Goal: Check status: Check status

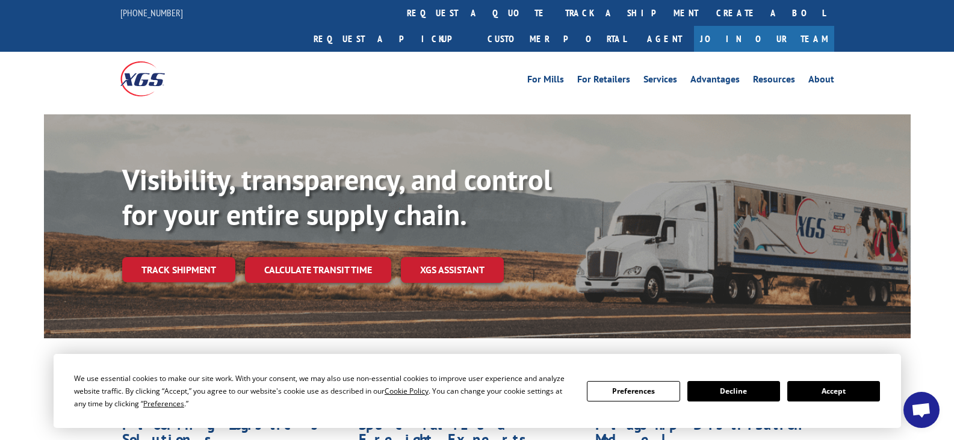
drag, startPoint x: 447, startPoint y: 11, endPoint x: 435, endPoint y: 36, distance: 27.5
click at [556, 11] on link "track a shipment" at bounding box center [631, 13] width 151 height 26
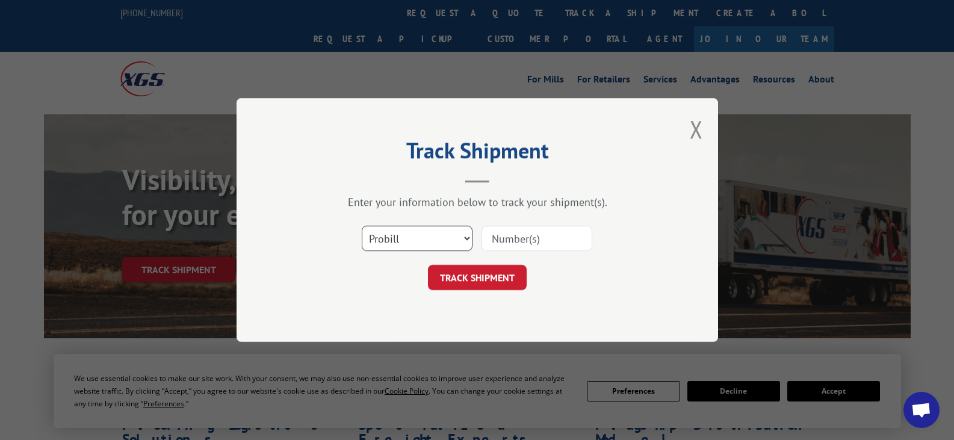
click at [411, 232] on select "Select category... Probill BOL PO" at bounding box center [417, 238] width 111 height 25
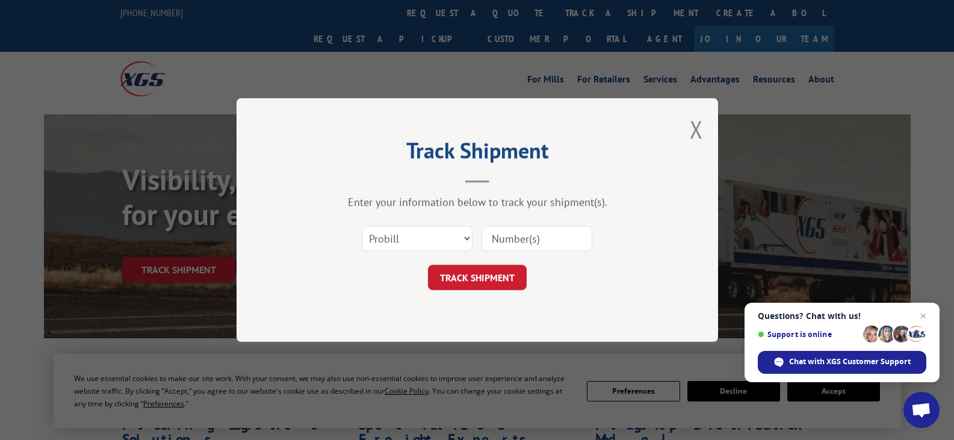
click at [548, 241] on input at bounding box center [537, 238] width 111 height 25
paste input "17342001"
type input "17342001"
click at [506, 276] on button "TRACK SHIPMENT" at bounding box center [477, 277] width 99 height 25
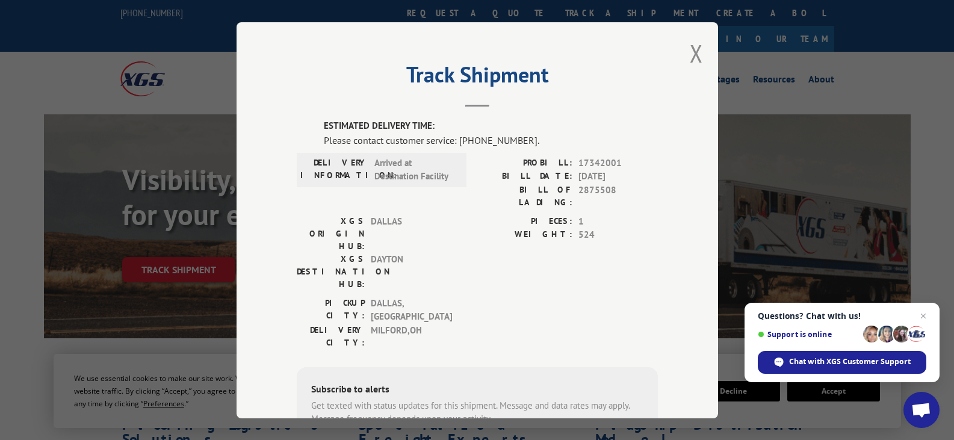
click at [699, 54] on div "Track Shipment ESTIMATED DELIVERY TIME: Please contact customer service: [PHONE…" at bounding box center [478, 220] width 482 height 396
click at [690, 51] on button "Close modal" at bounding box center [696, 53] width 13 height 32
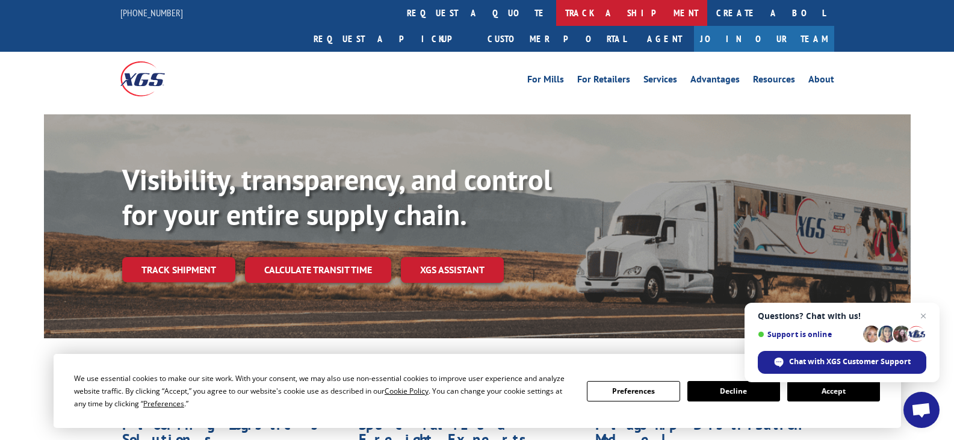
click at [556, 9] on link "track a shipment" at bounding box center [631, 13] width 151 height 26
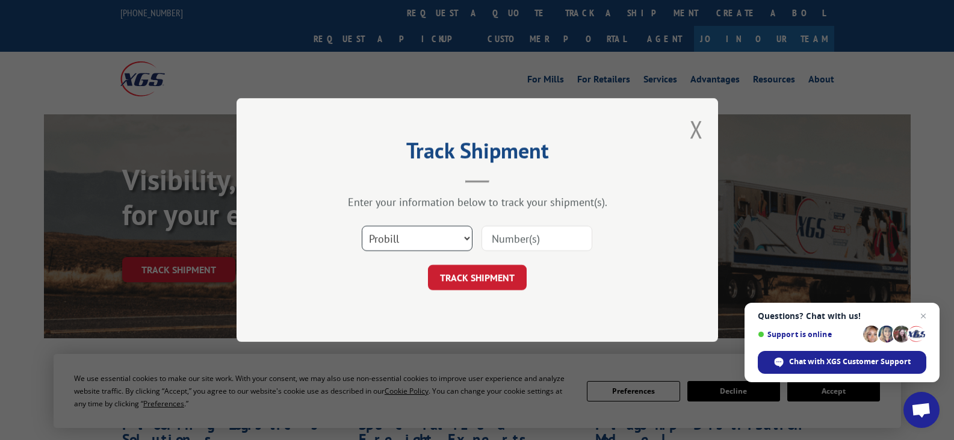
click at [464, 239] on select "Select category... Probill BOL PO" at bounding box center [417, 238] width 111 height 25
select select "po"
click at [362, 226] on select "Select category... Probill BOL PO" at bounding box center [417, 238] width 111 height 25
click at [552, 226] on input at bounding box center [537, 238] width 111 height 25
click at [536, 243] on input at bounding box center [537, 238] width 111 height 25
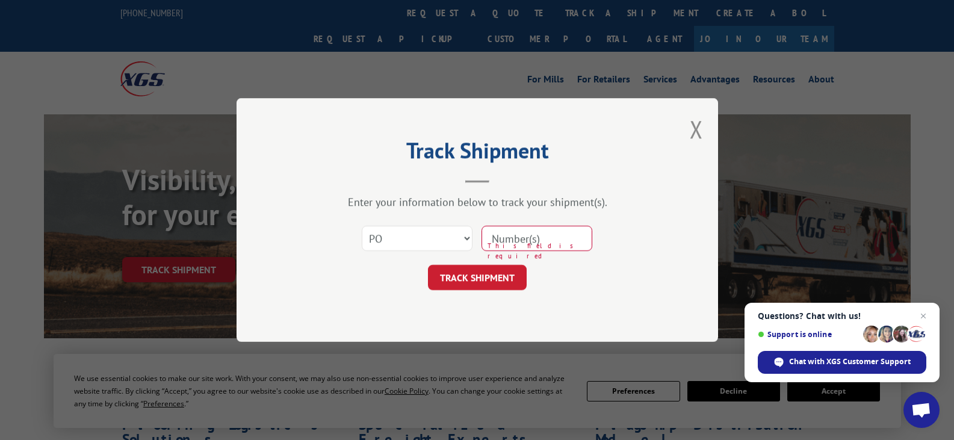
paste input "44556273"
type input "44556273"
click at [488, 283] on button "TRACK SHIPMENT" at bounding box center [477, 277] width 99 height 25
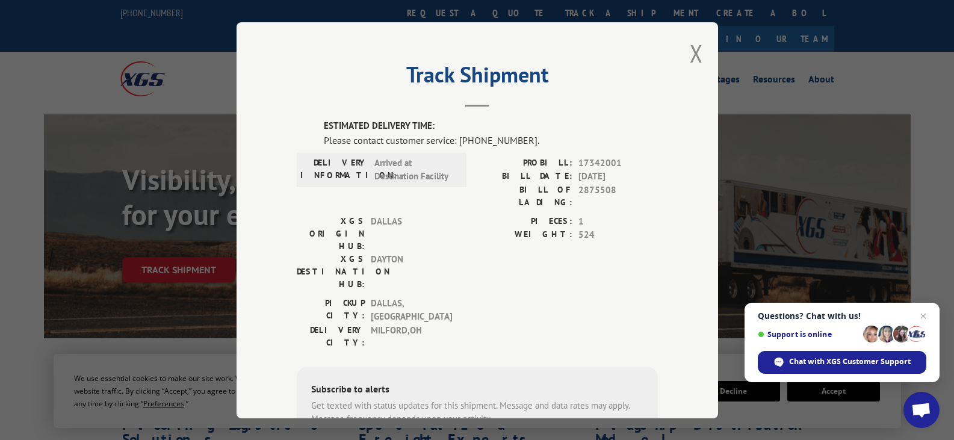
drag, startPoint x: 575, startPoint y: 176, endPoint x: 619, endPoint y: 170, distance: 43.7
click at [619, 170] on span "[DATE]" at bounding box center [617, 177] width 79 height 14
drag, startPoint x: 578, startPoint y: 185, endPoint x: 631, endPoint y: 189, distance: 53.7
click at [631, 189] on span "2875508" at bounding box center [617, 195] width 79 height 25
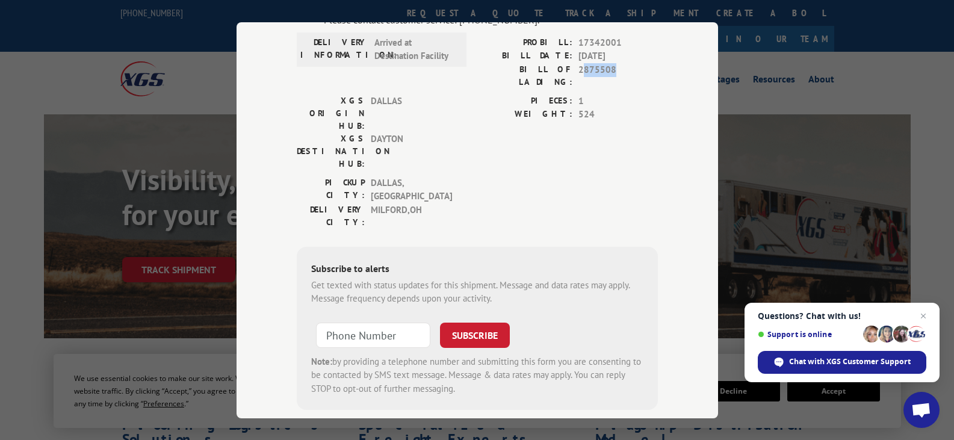
type input "+1 (___) ___-____"
click at [390, 322] on input "+1 (___) ___-____" at bounding box center [373, 334] width 114 height 25
paste input "815) 543-2939"
type input "[PHONE_NUMBER]"
click at [478, 322] on button "SUBSCRIBE" at bounding box center [475, 334] width 70 height 25
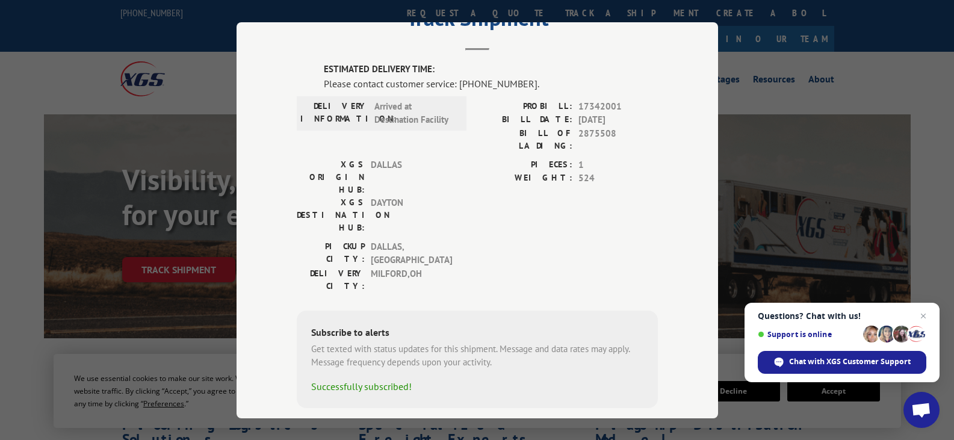
scroll to position [0, 0]
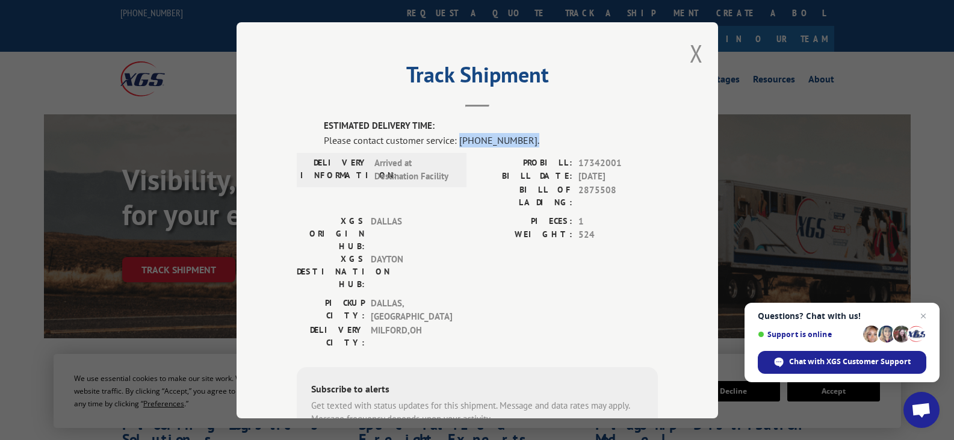
drag, startPoint x: 454, startPoint y: 137, endPoint x: 541, endPoint y: 138, distance: 87.3
click at [541, 138] on div "Please contact customer service: [PHONE_NUMBER]." at bounding box center [491, 139] width 334 height 14
click at [692, 56] on button "Close modal" at bounding box center [696, 53] width 13 height 32
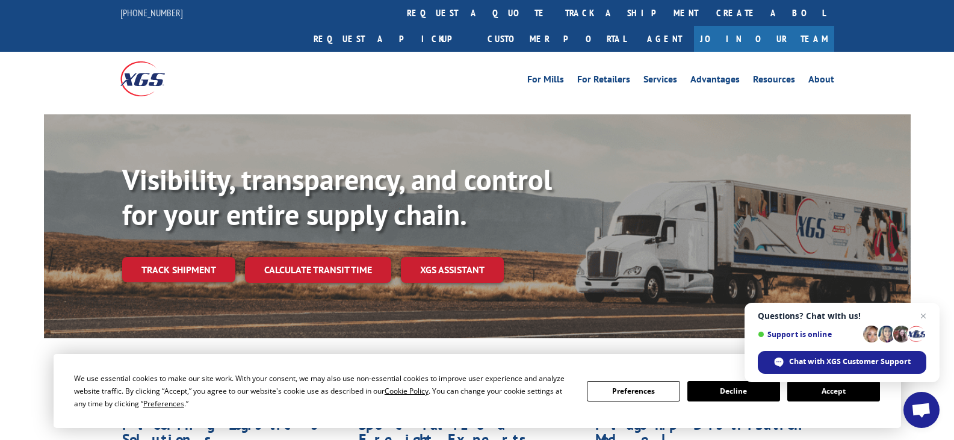
click at [556, 11] on link "track a shipment" at bounding box center [631, 13] width 151 height 26
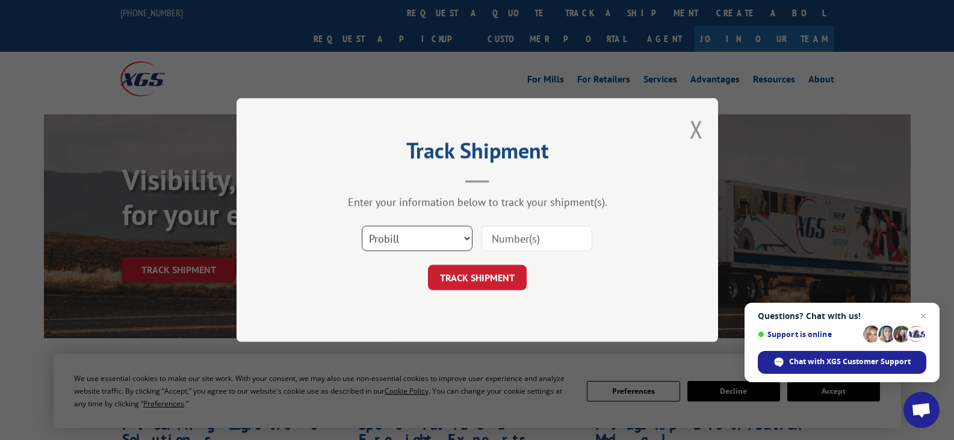
click at [471, 234] on select "Select category... Probill BOL PO" at bounding box center [417, 238] width 111 height 25
select select "bol"
click at [362, 226] on select "Select category... Probill BOL PO" at bounding box center [417, 238] width 111 height 25
click at [507, 239] on input at bounding box center [537, 238] width 111 height 25
click at [527, 238] on input at bounding box center [537, 238] width 111 height 25
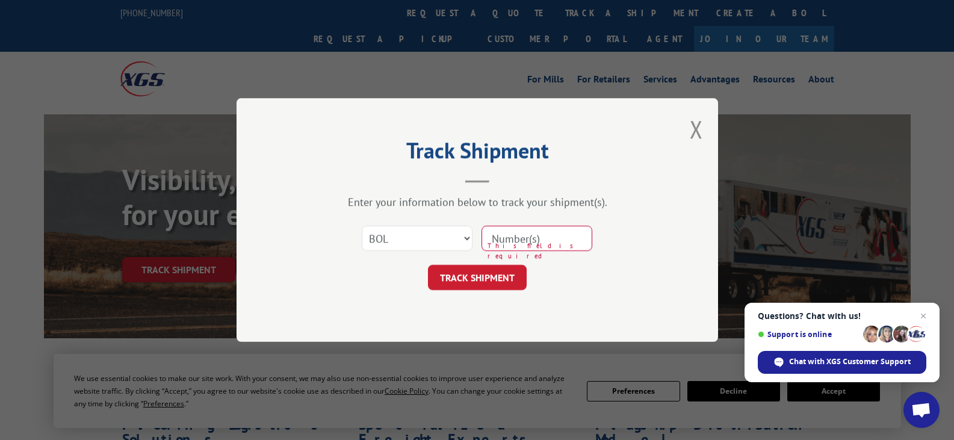
paste input "17342001"
type input "17342001"
click button "TRACK SHIPMENT" at bounding box center [477, 277] width 99 height 25
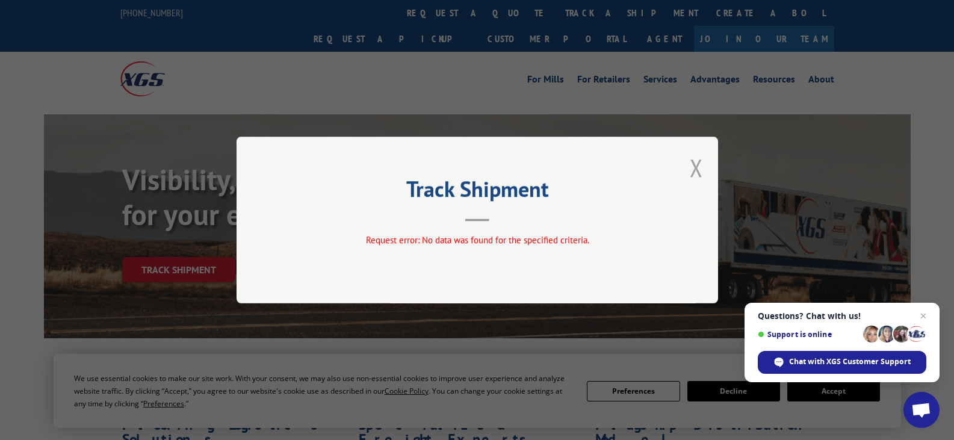
click at [700, 166] on button "Close modal" at bounding box center [696, 168] width 13 height 32
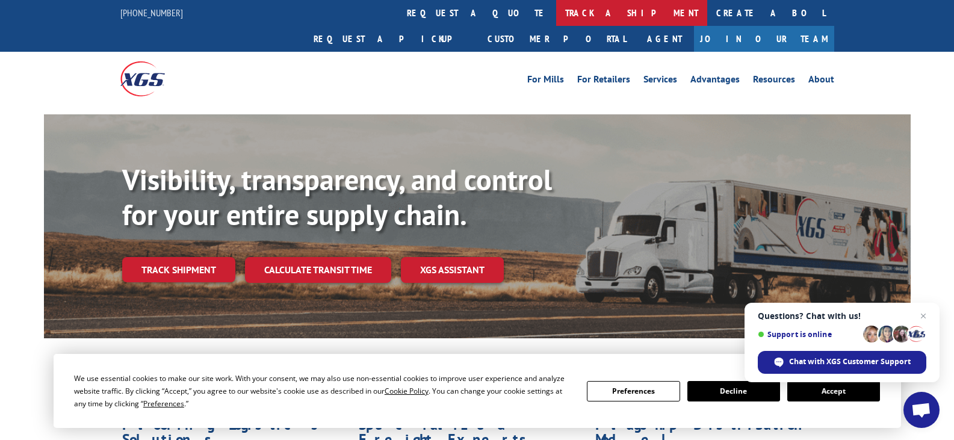
click at [556, 14] on link "track a shipment" at bounding box center [631, 13] width 151 height 26
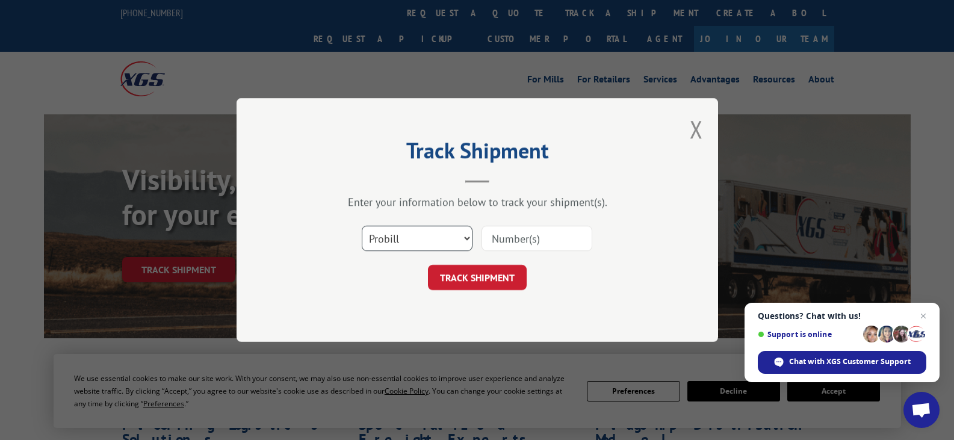
click at [467, 237] on select "Select category... Probill BOL PO" at bounding box center [417, 238] width 111 height 25
click at [515, 236] on input at bounding box center [537, 238] width 111 height 25
paste input "17342001"
type input "17342001"
click button "TRACK SHIPMENT" at bounding box center [477, 277] width 99 height 25
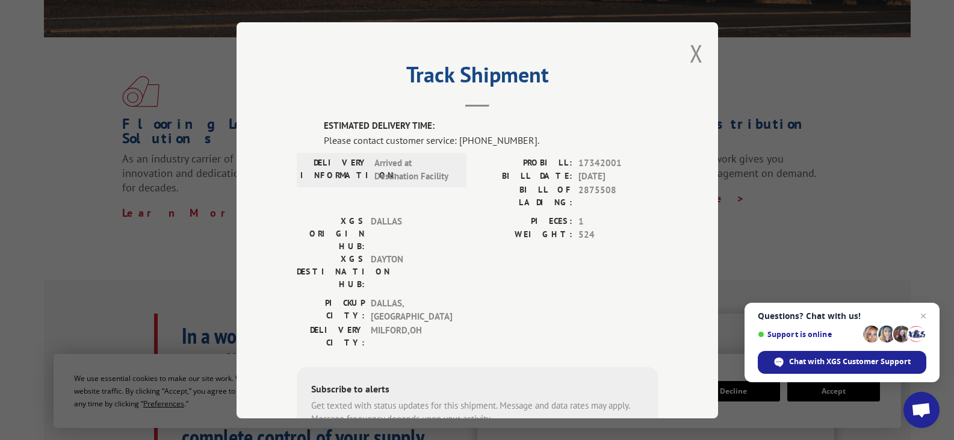
click at [843, 155] on div "Track Shipment ESTIMATED DELIVERY TIME: Please contact customer service: [PHONE…" at bounding box center [477, 220] width 954 height 440
click at [692, 51] on button "Close modal" at bounding box center [696, 53] width 13 height 32
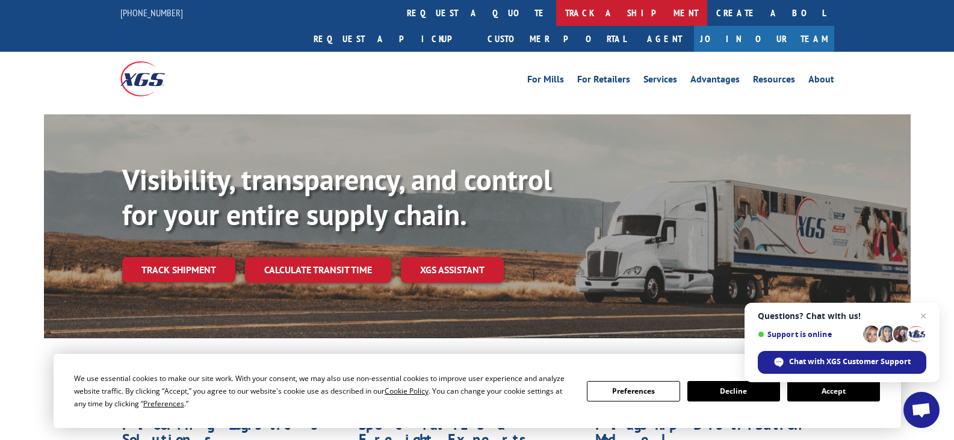
click at [556, 10] on link "track a shipment" at bounding box center [631, 13] width 151 height 26
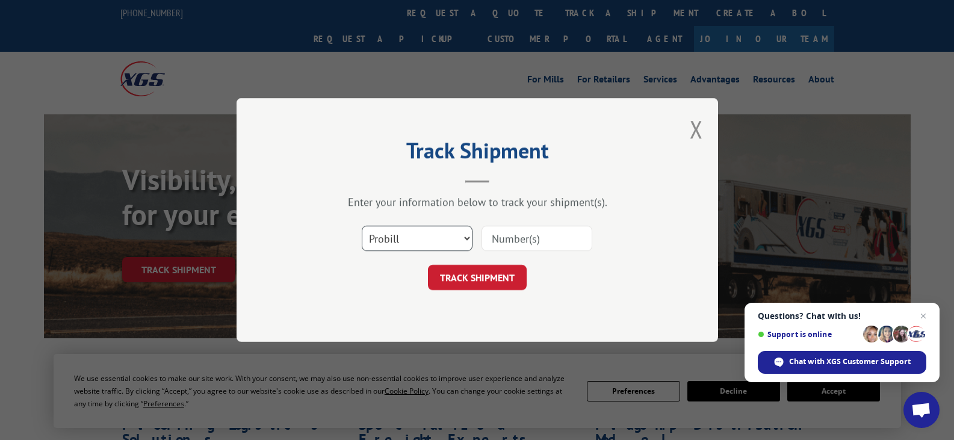
click at [432, 238] on select "Select category... Probill BOL PO" at bounding box center [417, 238] width 111 height 25
click at [542, 241] on input at bounding box center [537, 238] width 111 height 25
paste input "17342001"
type input "17342001"
click button "TRACK SHIPMENT" at bounding box center [477, 277] width 99 height 25
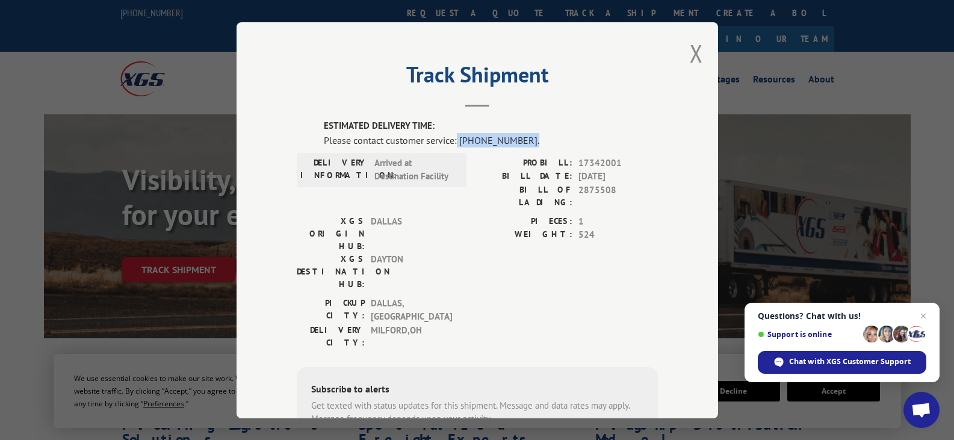
drag, startPoint x: 453, startPoint y: 136, endPoint x: 547, endPoint y: 138, distance: 93.3
click at [547, 138] on div "Please contact customer service: [PHONE_NUMBER]." at bounding box center [491, 139] width 334 height 14
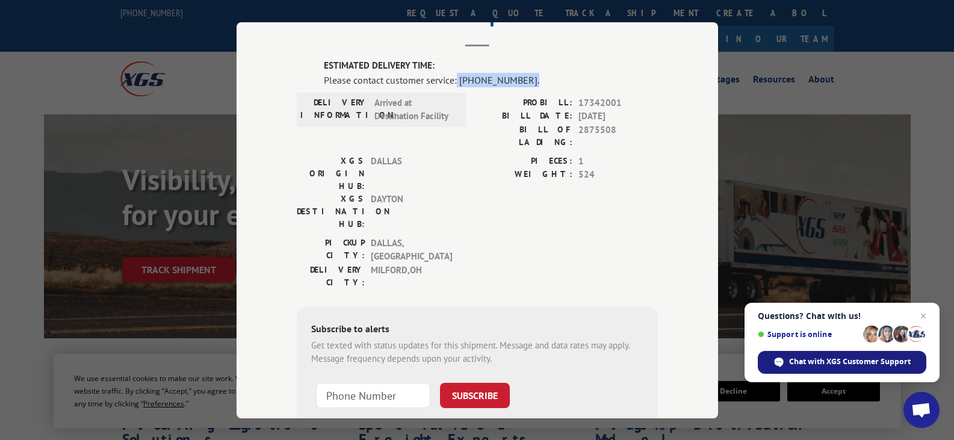
click at [830, 361] on span "Chat with XGS Customer Support" at bounding box center [850, 361] width 122 height 11
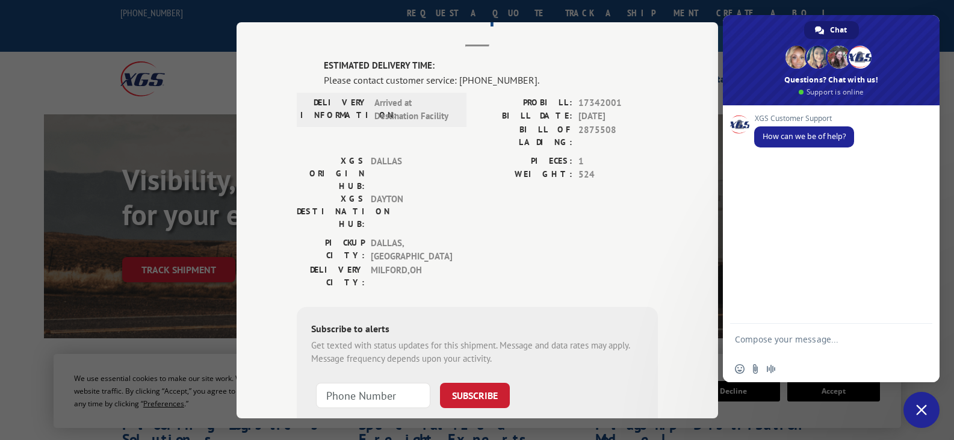
click at [786, 339] on textarea "Compose your message..." at bounding box center [818, 345] width 166 height 22
type textarea "17342001"
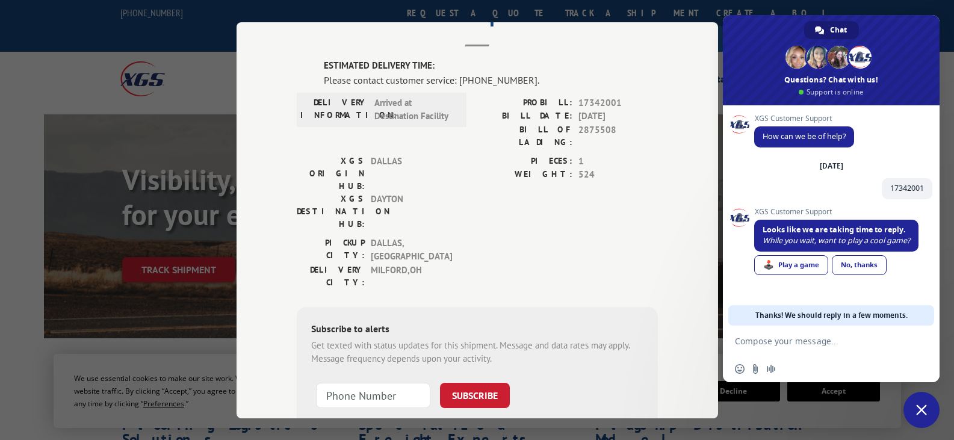
click at [625, 236] on div "PICKUP CITY: [GEOGRAPHIC_DATA] , [GEOGRAPHIC_DATA] DELIVERY CITY: [GEOGRAPHIC_D…" at bounding box center [477, 265] width 361 height 58
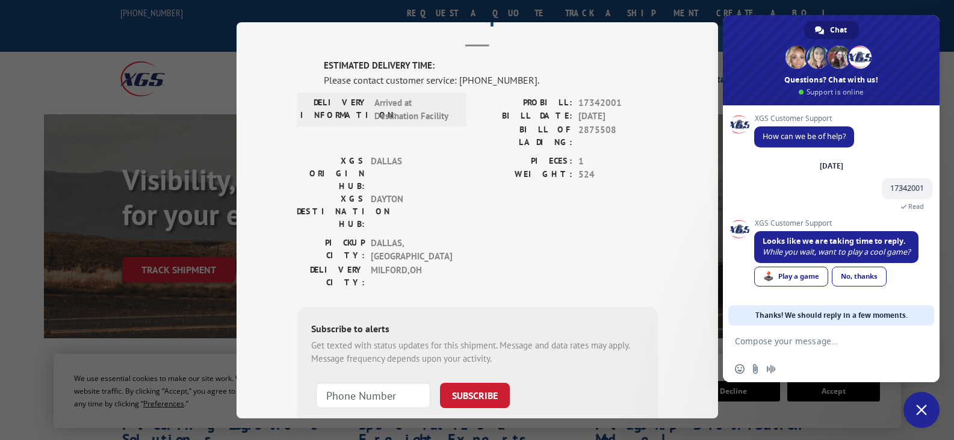
click at [169, 69] on div "Track Shipment ESTIMATED DELIVERY TIME: Please contact customer service: [PHONE…" at bounding box center [477, 220] width 954 height 440
